Goal: Task Accomplishment & Management: Use online tool/utility

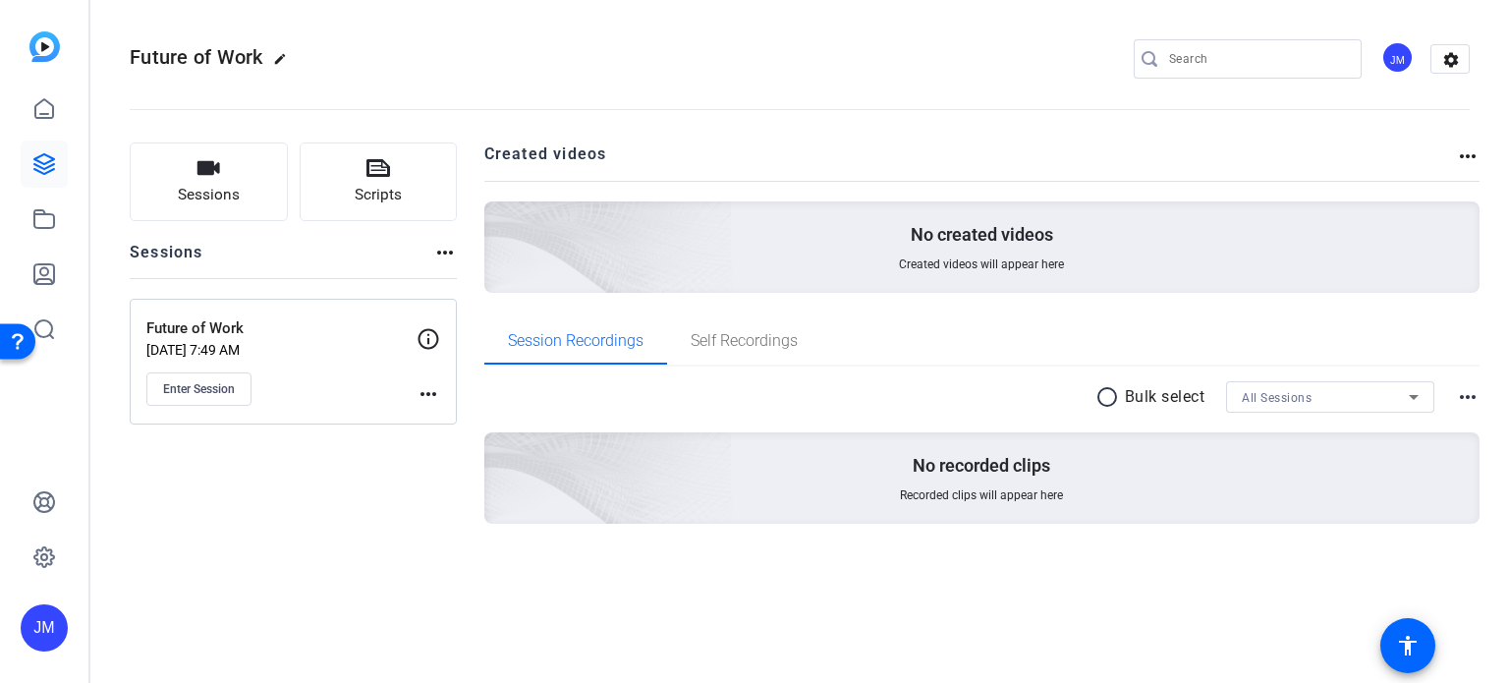
click at [432, 396] on mat-icon "more_horiz" at bounding box center [429, 394] width 24 height 24
click at [462, 427] on span "Edit Session" at bounding box center [476, 422] width 89 height 24
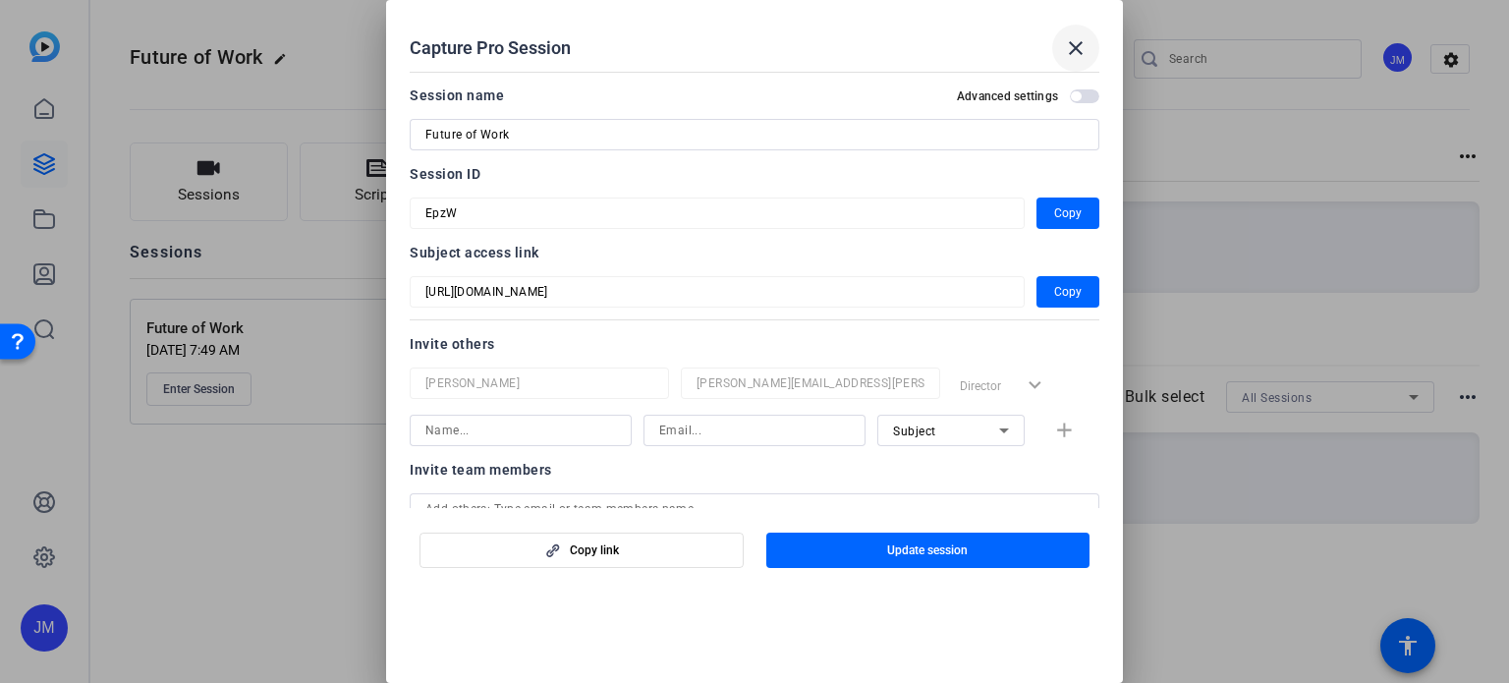
click at [1082, 42] on mat-icon "close" at bounding box center [1076, 48] width 24 height 24
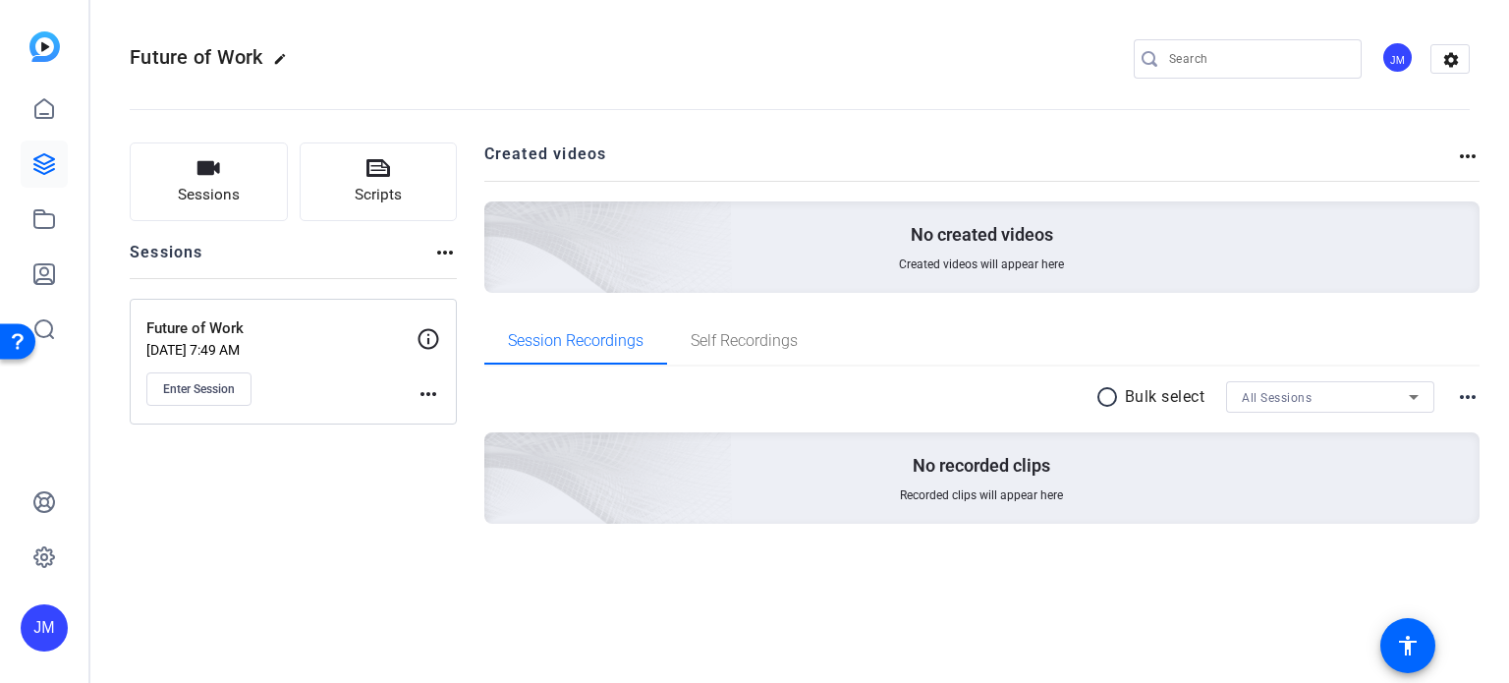
click at [443, 394] on div "Future of Work Aug 14, 2025 @ 7:49 AM Enter Session more_horiz" at bounding box center [293, 362] width 327 height 126
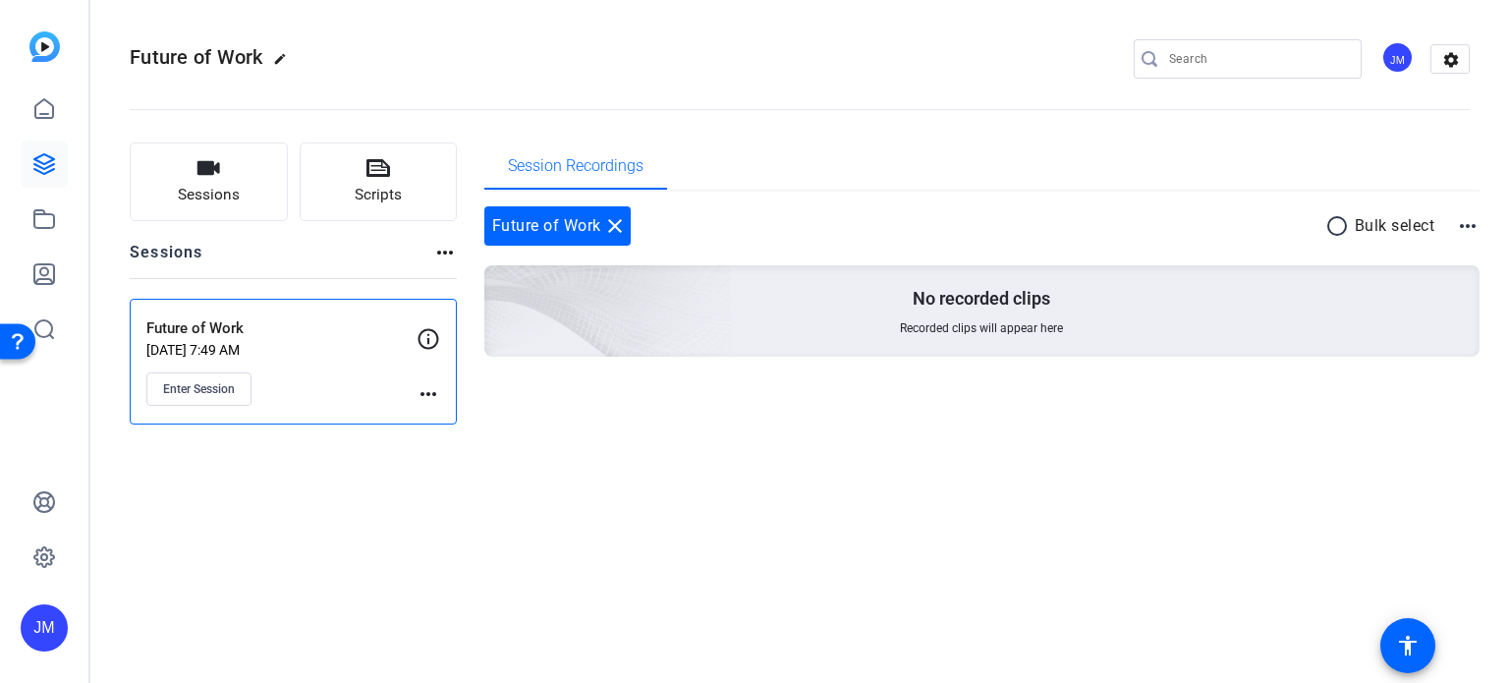
click at [422, 391] on mat-icon "more_horiz" at bounding box center [429, 394] width 24 height 24
click at [466, 425] on span "Edit Session" at bounding box center [476, 422] width 89 height 24
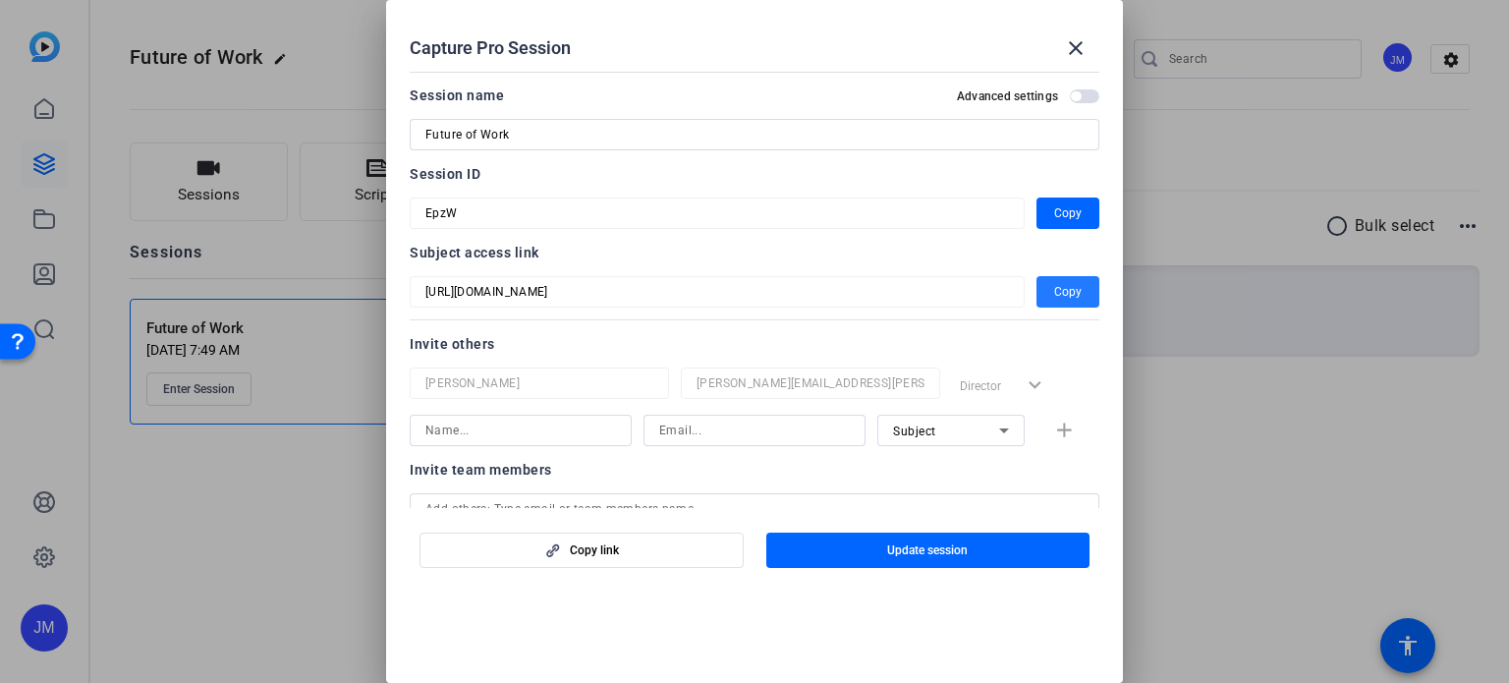
click at [1061, 294] on span "Copy" at bounding box center [1068, 292] width 28 height 24
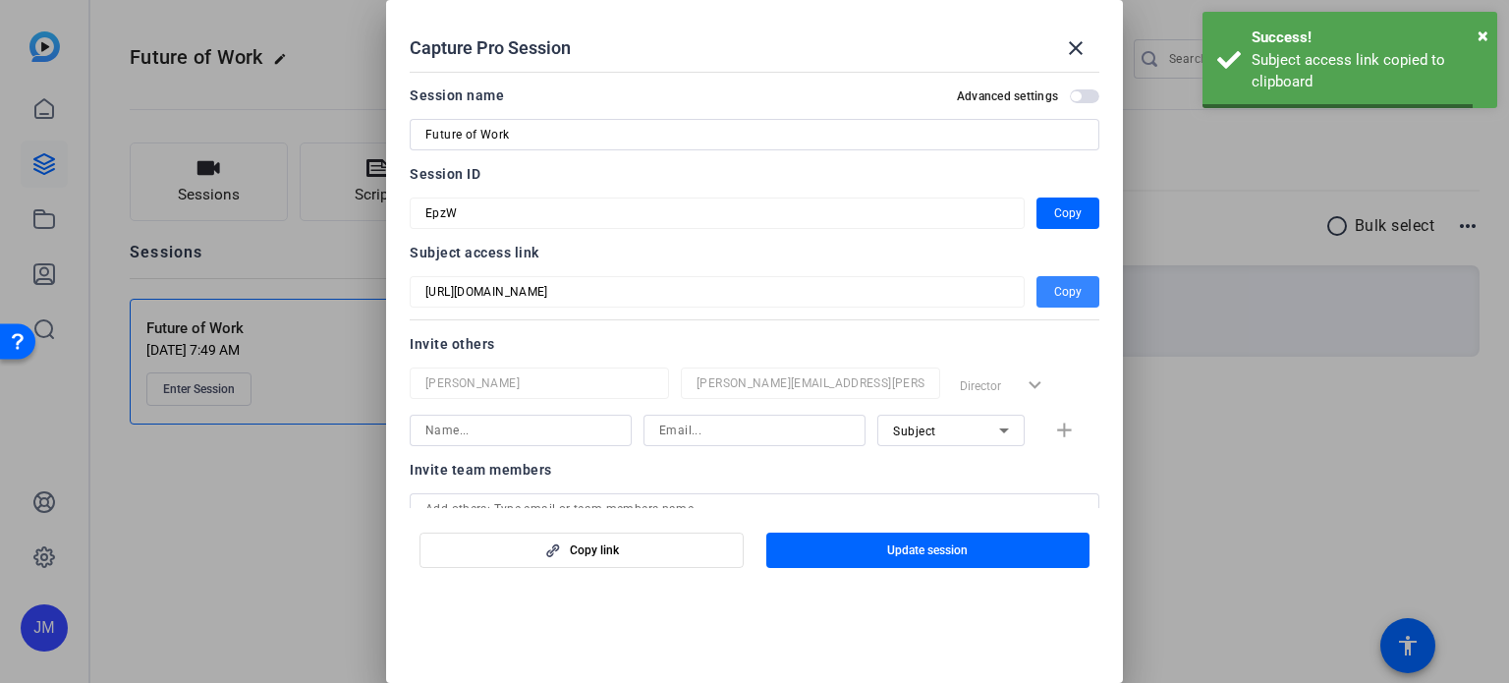
click at [1061, 294] on span "Copy" at bounding box center [1068, 292] width 28 height 24
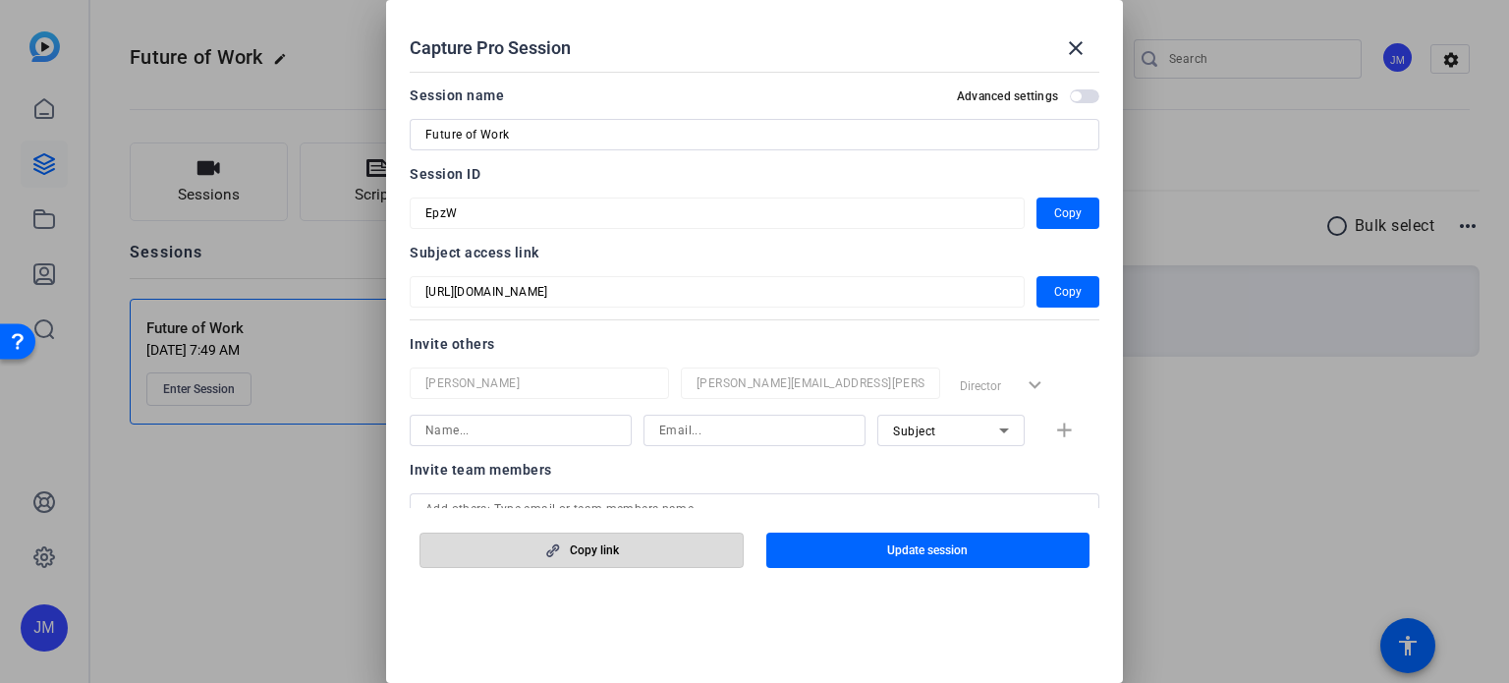
click at [582, 546] on span "Copy link" at bounding box center [594, 550] width 49 height 16
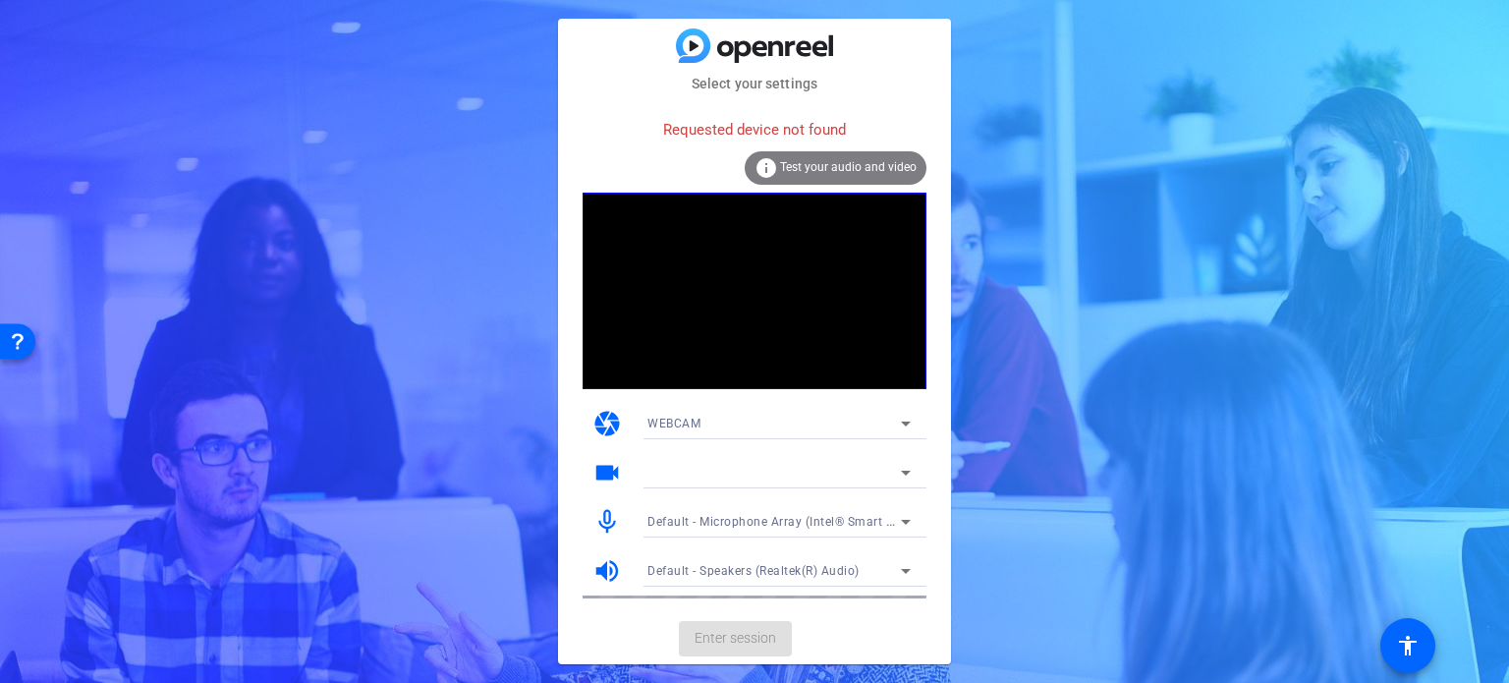
click at [841, 159] on div "info Test your audio and video" at bounding box center [836, 167] width 182 height 33
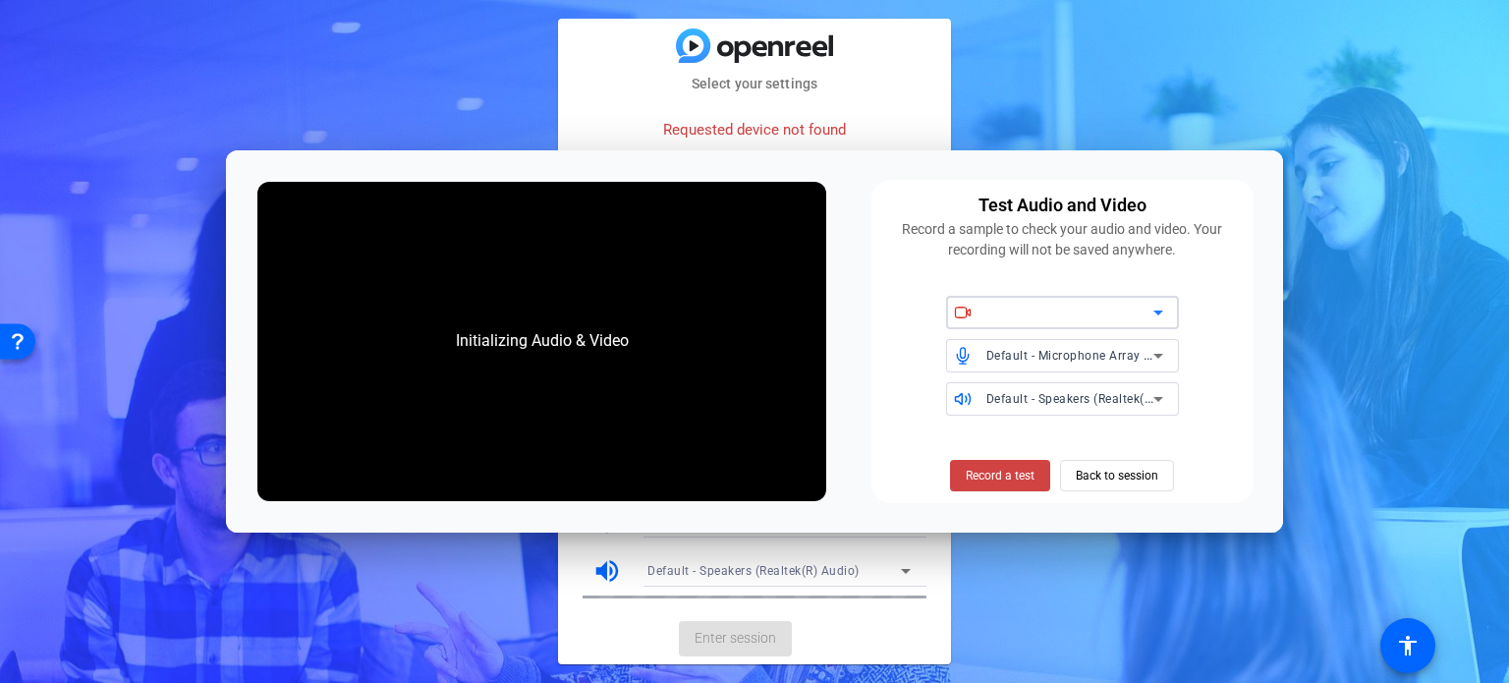
click at [1108, 323] on div at bounding box center [1069, 313] width 167 height 24
click at [1140, 393] on span "Default - Speakers (Realtek(R) Audio)" at bounding box center [1092, 398] width 212 height 16
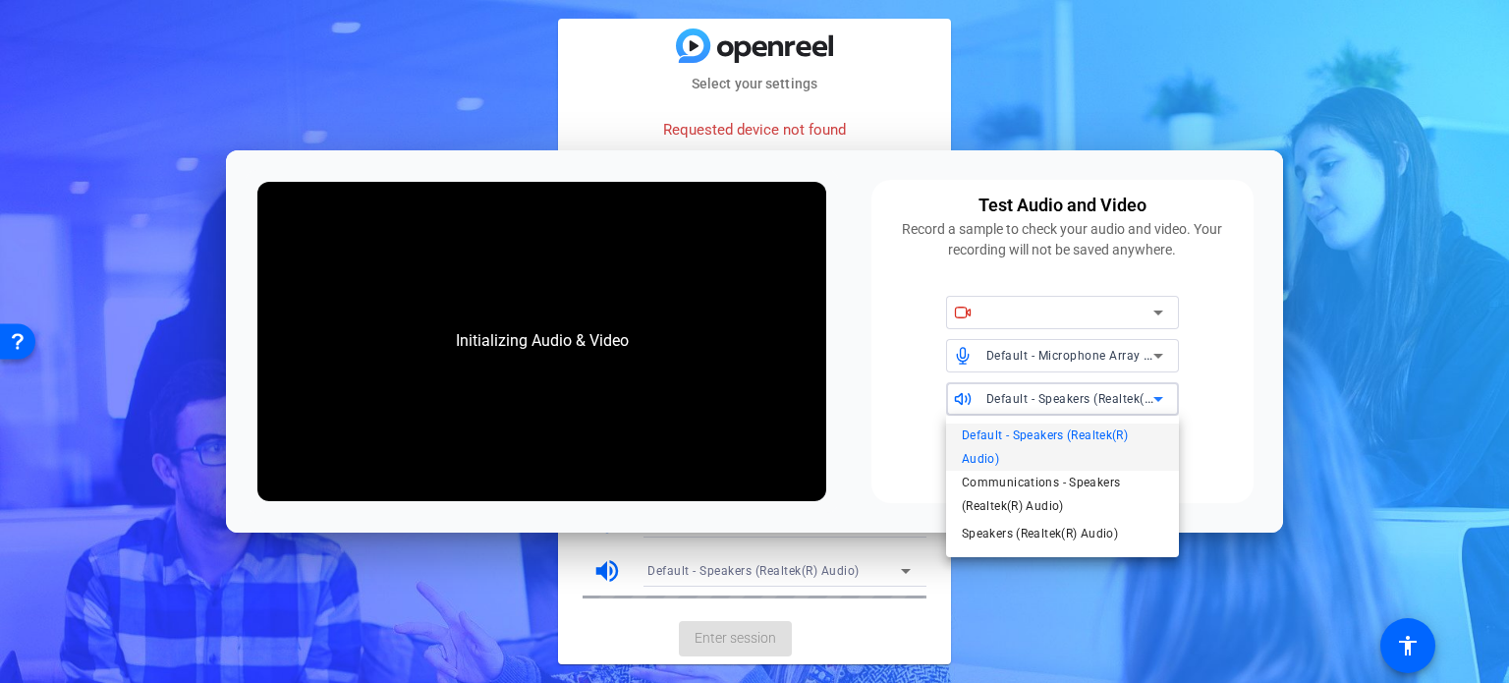
click at [1140, 393] on div at bounding box center [754, 341] width 1509 height 683
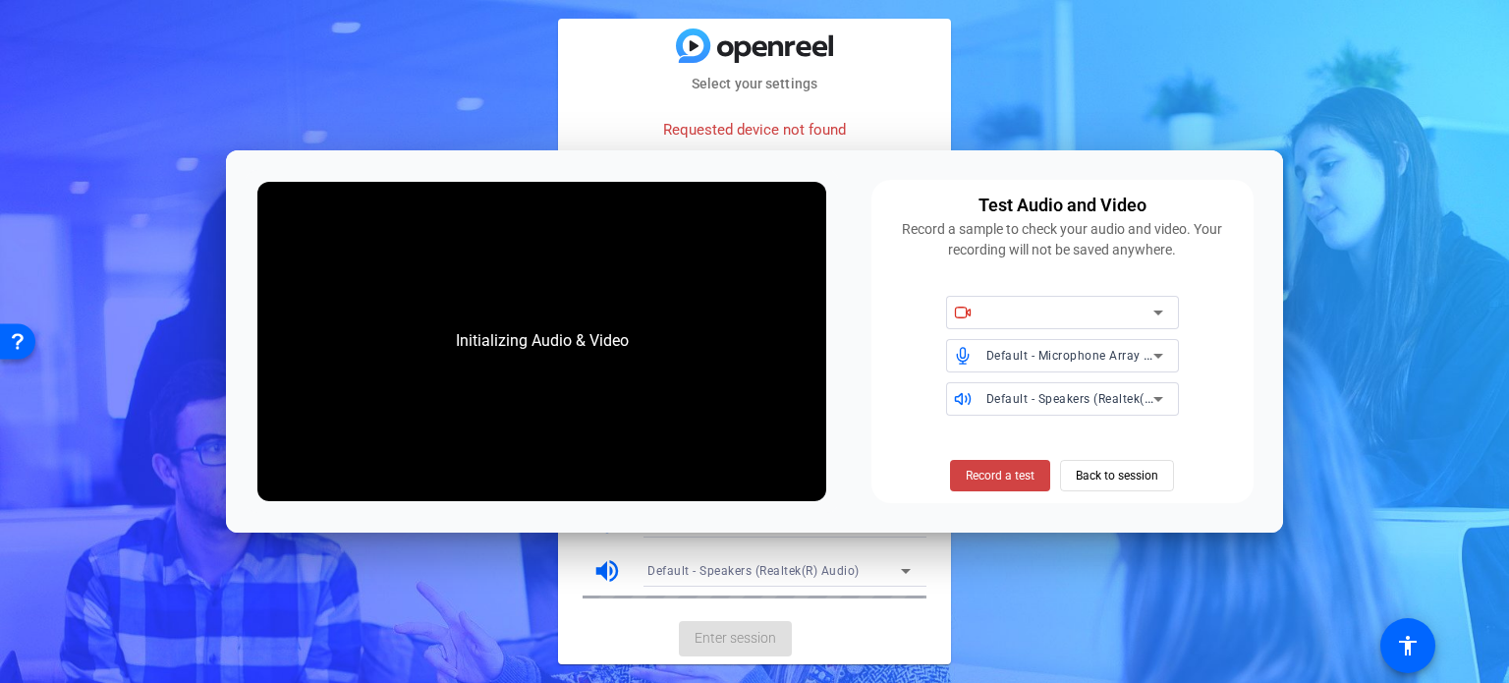
click at [897, 40] on mat-card-title at bounding box center [754, 45] width 393 height 34
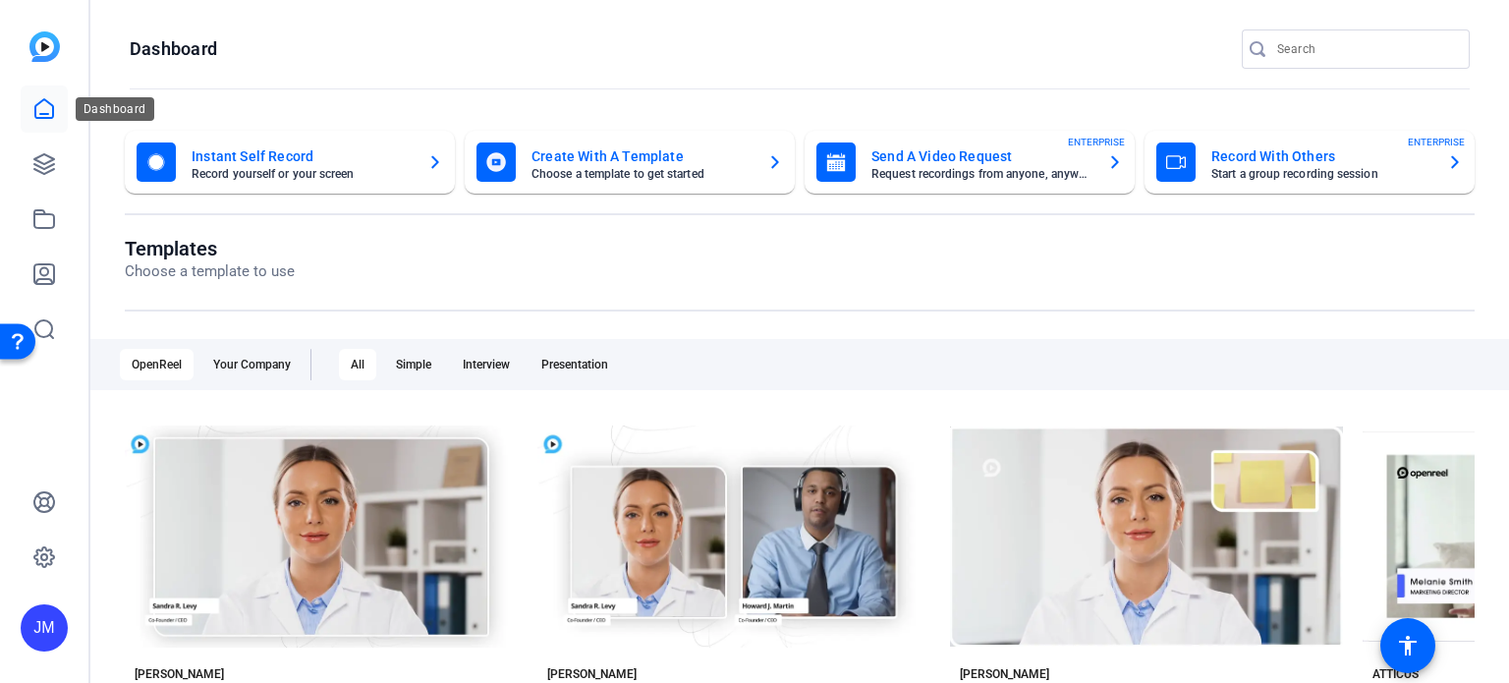
click at [43, 106] on icon at bounding box center [44, 109] width 24 height 24
click at [47, 171] on icon at bounding box center [44, 164] width 24 height 24
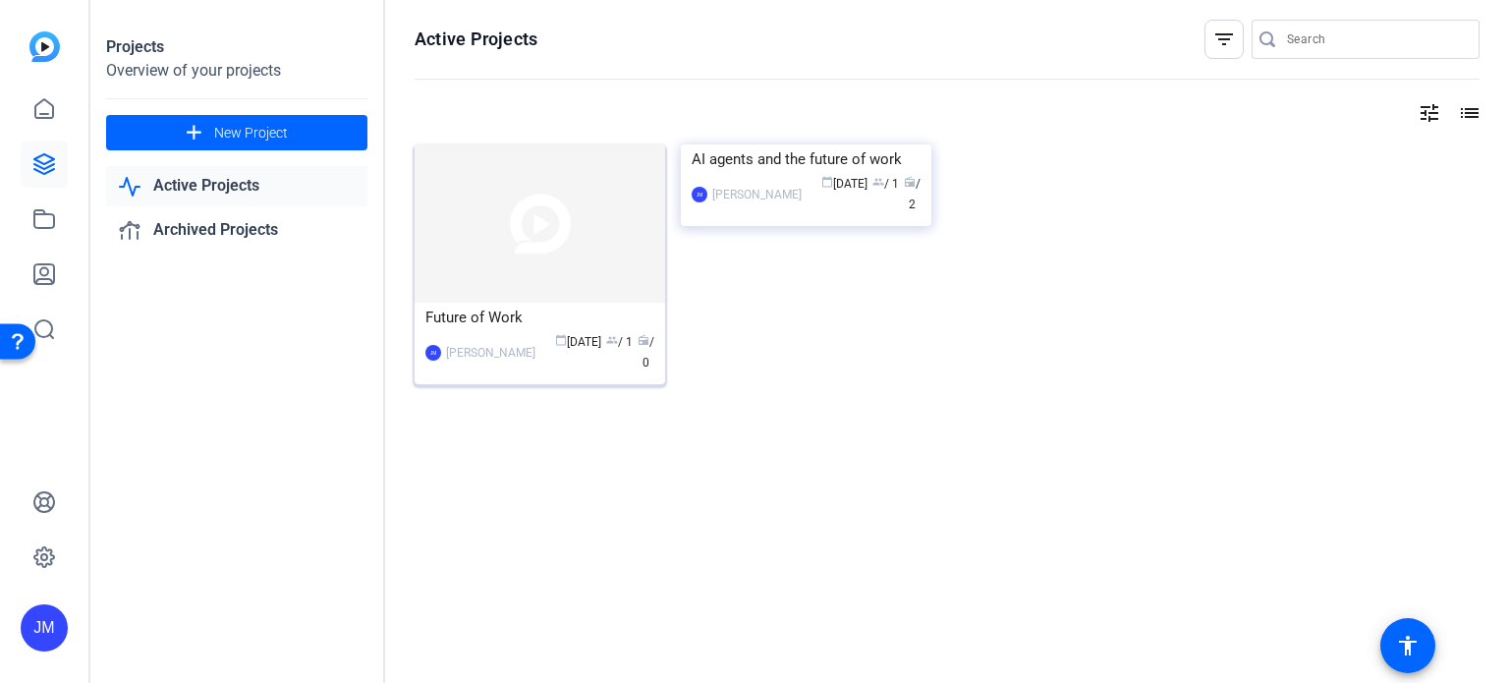
click at [609, 300] on img at bounding box center [540, 223] width 251 height 158
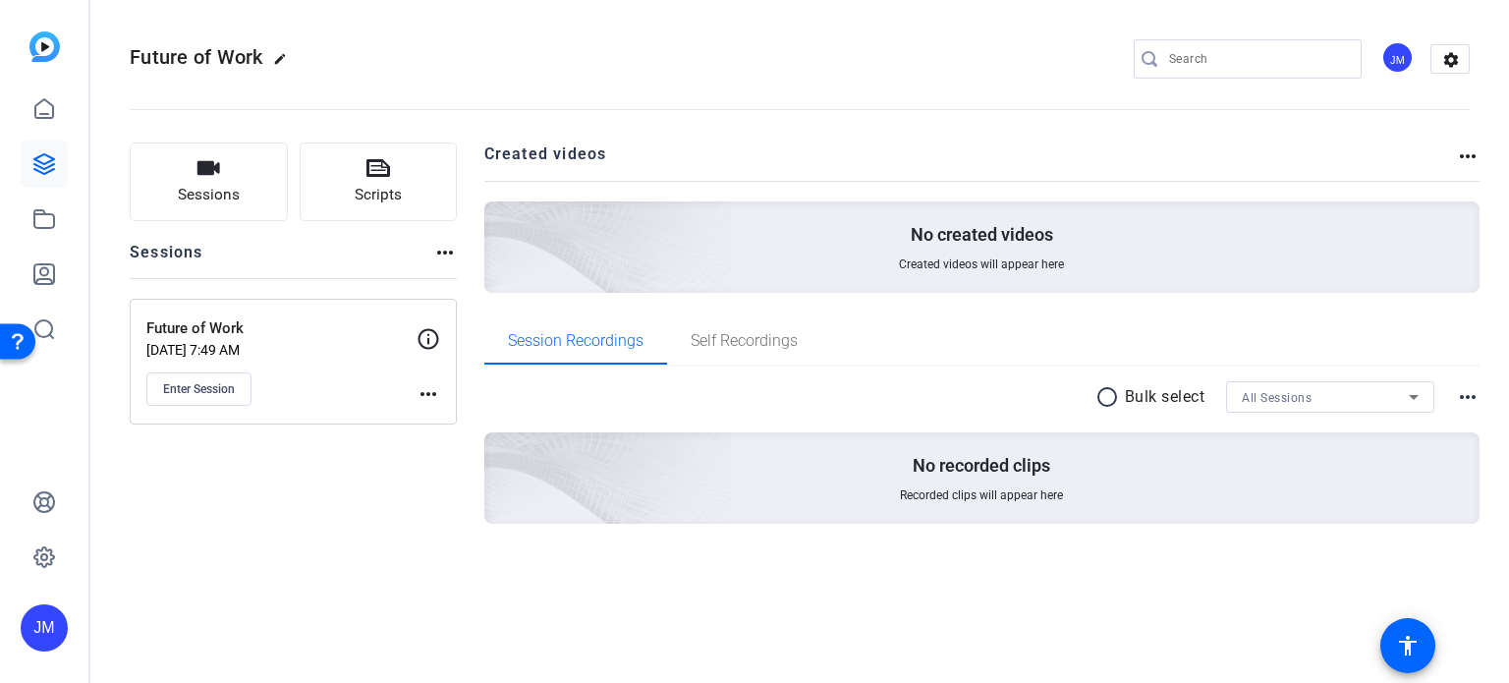
click at [428, 390] on mat-icon "more_horiz" at bounding box center [429, 394] width 24 height 24
click at [460, 419] on span "Edit Session" at bounding box center [476, 422] width 89 height 24
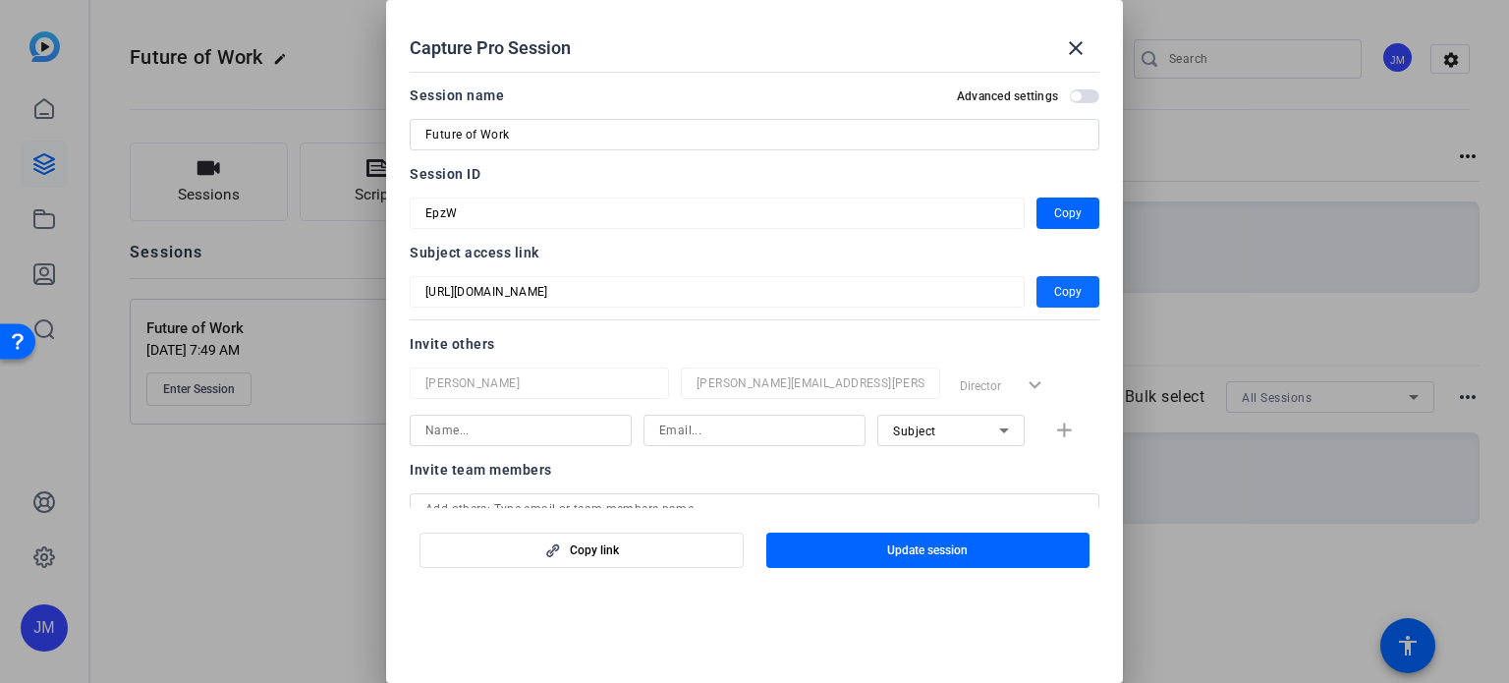
click at [1062, 295] on span "Copy" at bounding box center [1068, 292] width 28 height 24
click at [1054, 290] on span "Copy" at bounding box center [1068, 292] width 28 height 24
click at [1081, 53] on mat-icon "close" at bounding box center [1076, 48] width 24 height 24
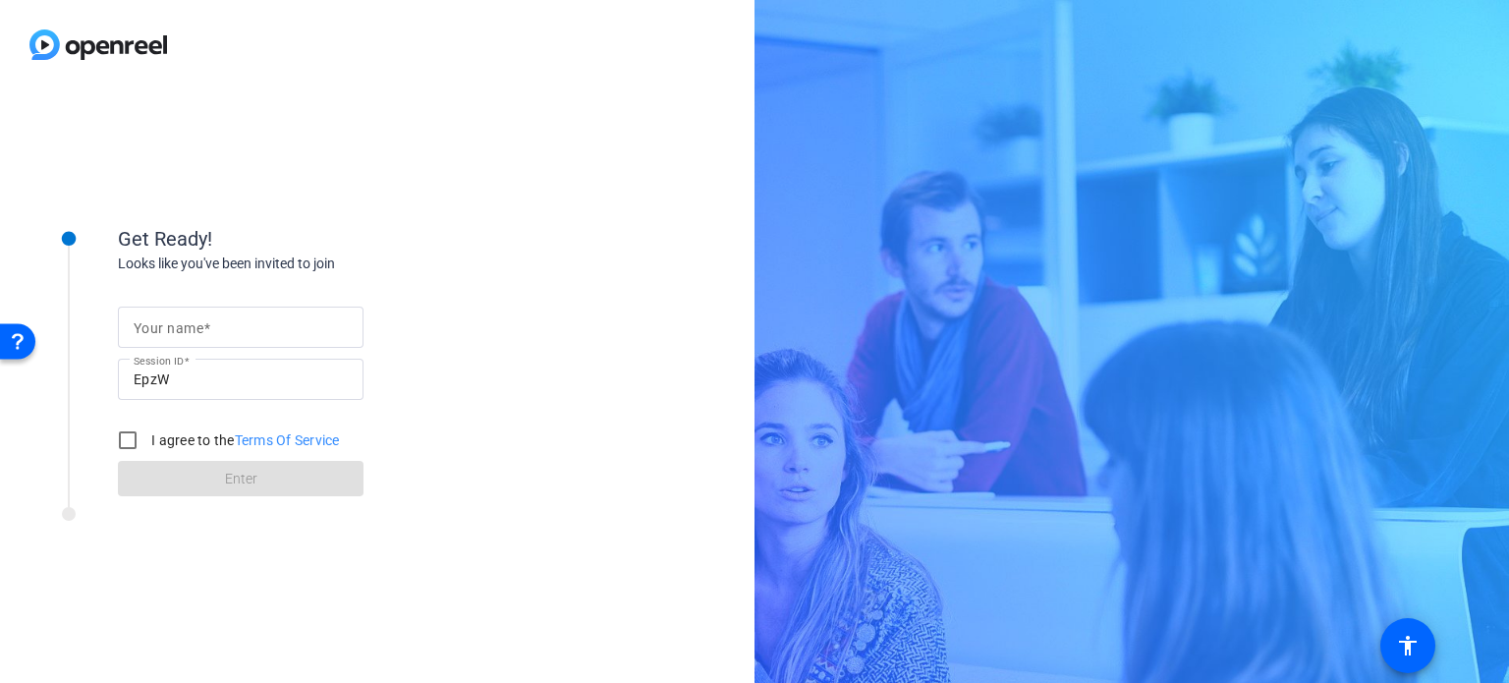
click at [208, 309] on div at bounding box center [241, 327] width 214 height 41
type input "[PERSON_NAME]"
click at [125, 442] on input "I agree to the Terms Of Service" at bounding box center [127, 439] width 39 height 39
checkbox input "true"
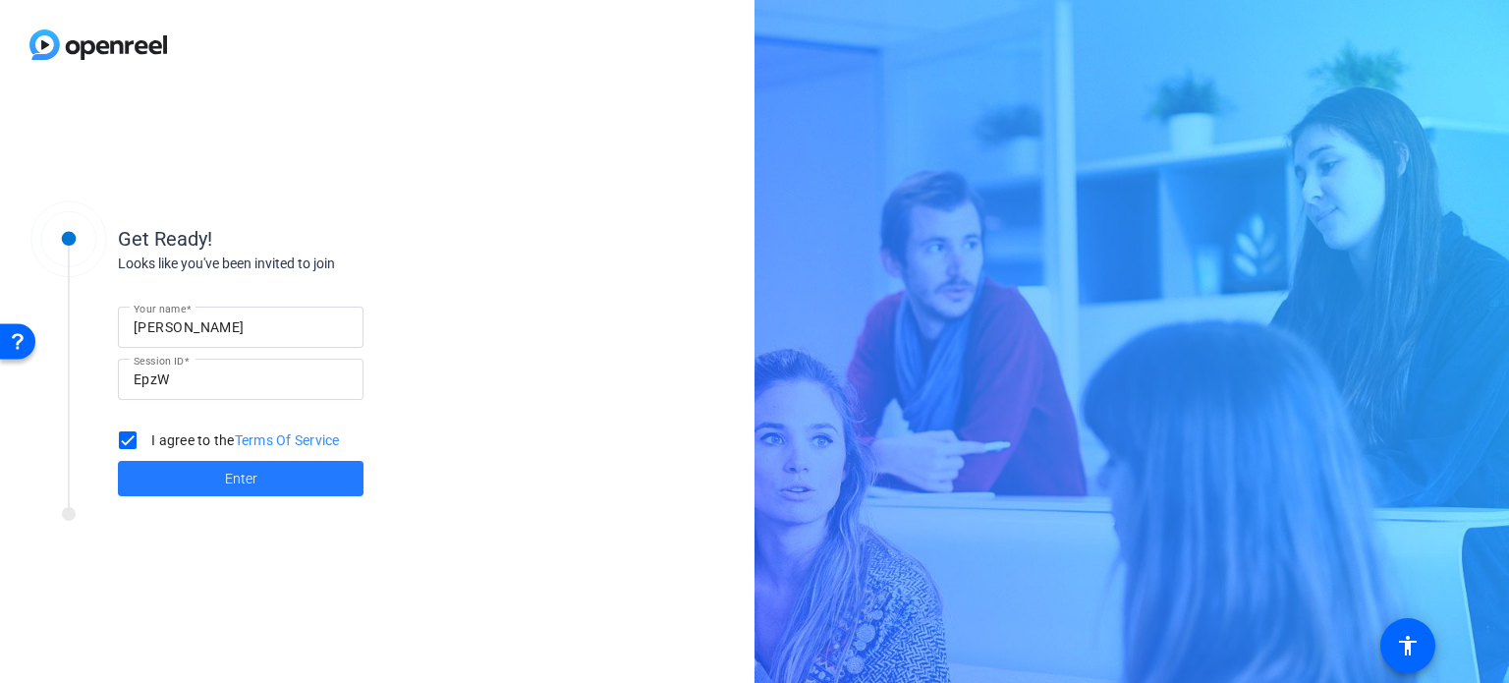
click at [264, 477] on span at bounding box center [241, 478] width 246 height 47
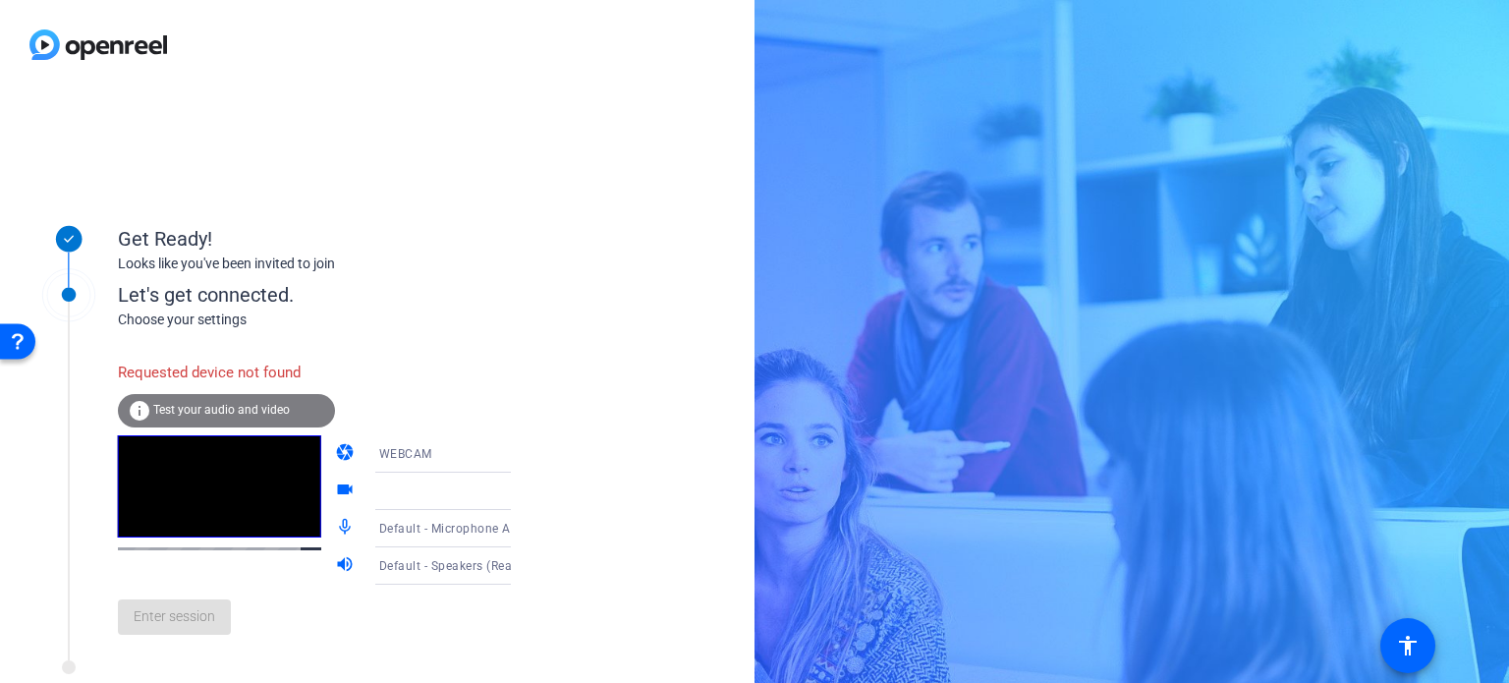
click at [519, 453] on icon at bounding box center [531, 454] width 24 height 24
click at [483, 453] on div at bounding box center [754, 341] width 1509 height 683
